Goal: Browse casually: Explore the website without a specific task or goal

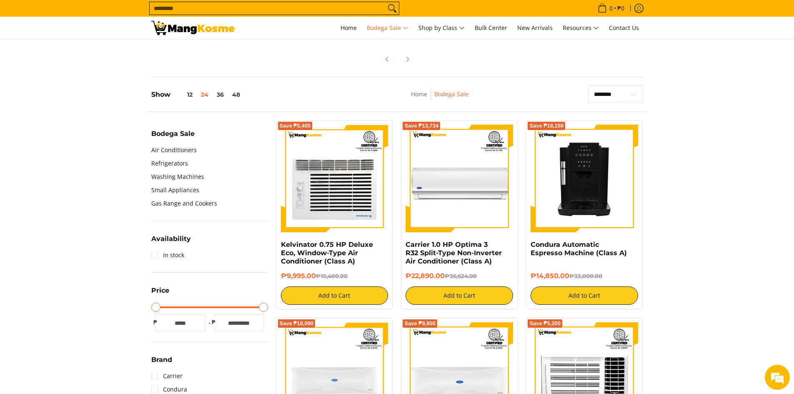
scroll to position [208, 0]
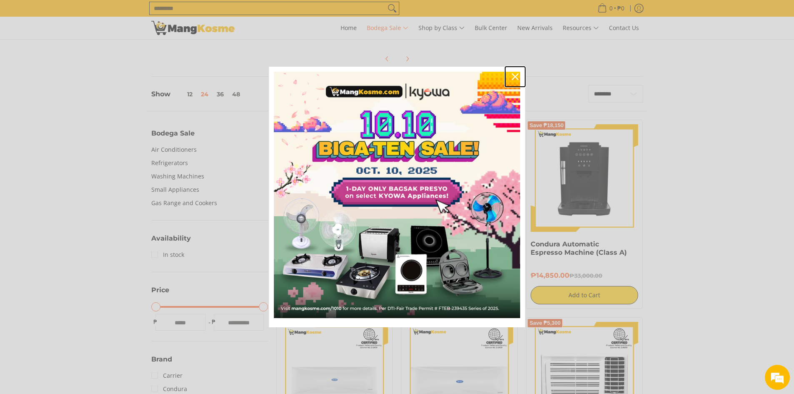
click at [512, 75] on icon "close icon" at bounding box center [515, 76] width 7 height 7
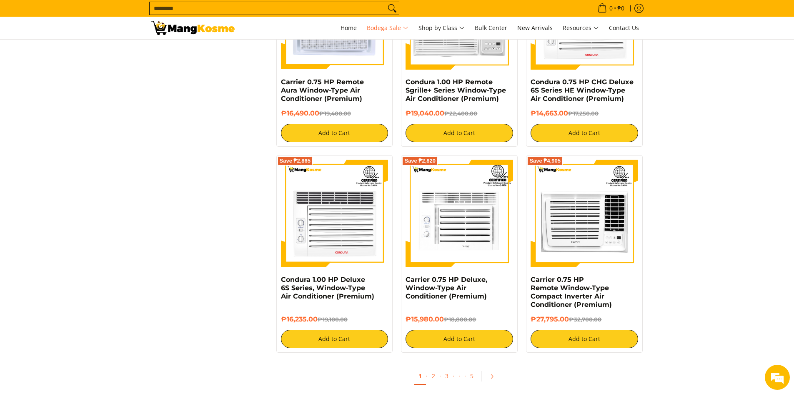
scroll to position [1619, 0]
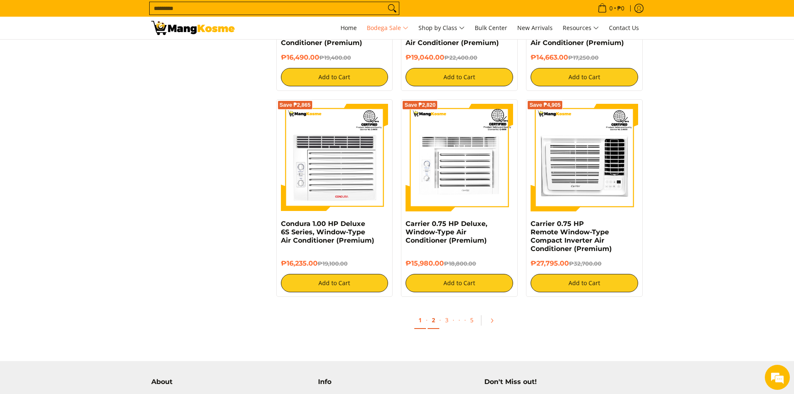
click at [437, 325] on link "2" at bounding box center [433, 320] width 12 height 17
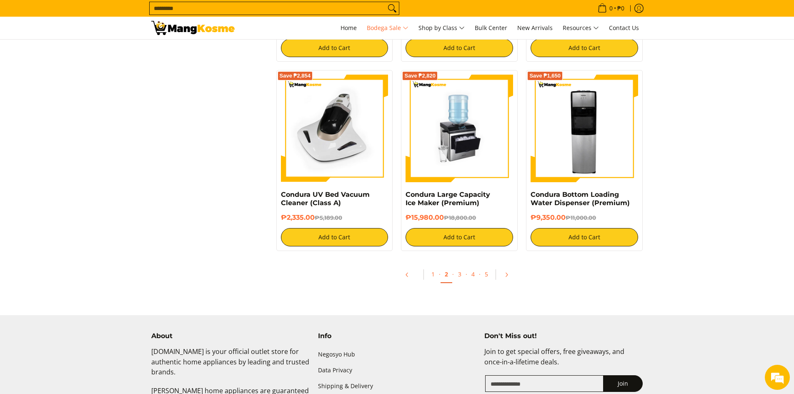
scroll to position [1666, 0]
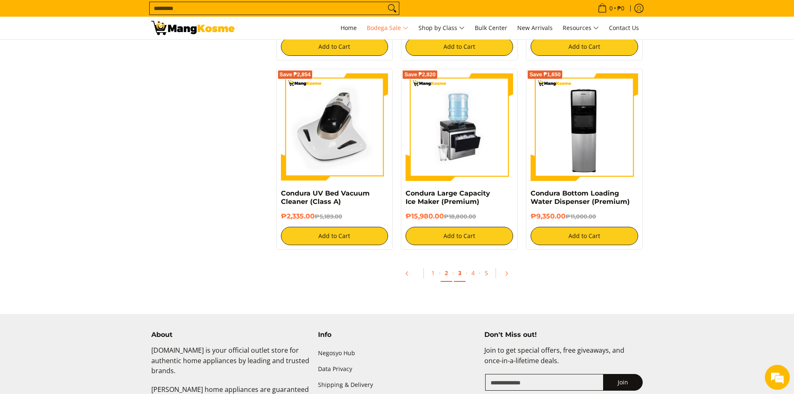
click at [457, 276] on link "3" at bounding box center [460, 273] width 12 height 17
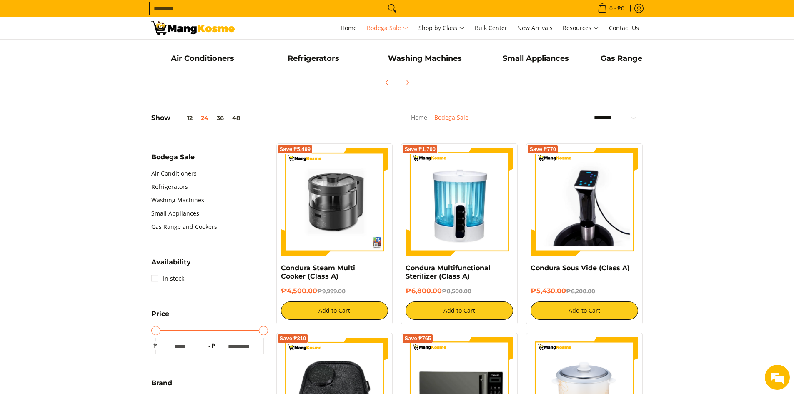
scroll to position [333, 0]
